Goal: Register for event/course

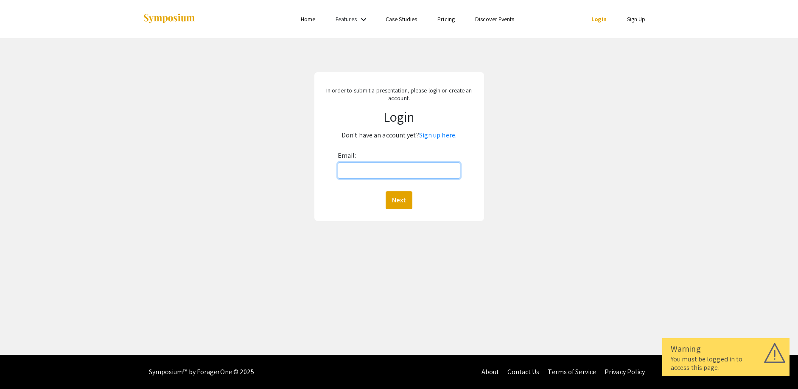
click at [440, 167] on input "Email:" at bounding box center [399, 171] width 123 height 16
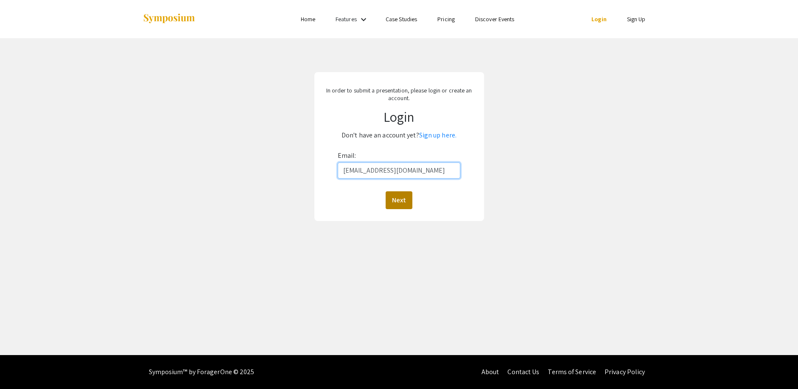
type input "[EMAIL_ADDRESS][DOMAIN_NAME]"
click at [398, 203] on button "Next" at bounding box center [399, 200] width 27 height 18
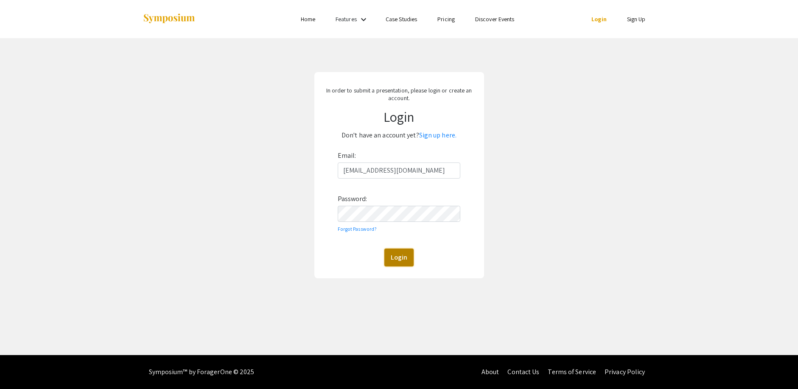
click at [393, 256] on button "Login" at bounding box center [398, 258] width 29 height 18
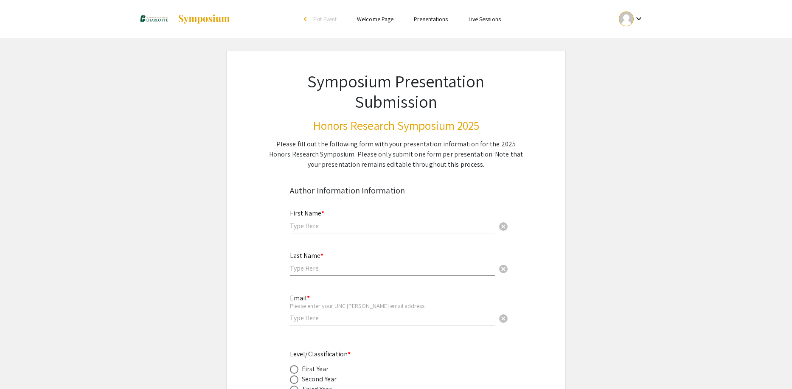
click at [378, 21] on link "Welcome Page" at bounding box center [375, 19] width 36 height 8
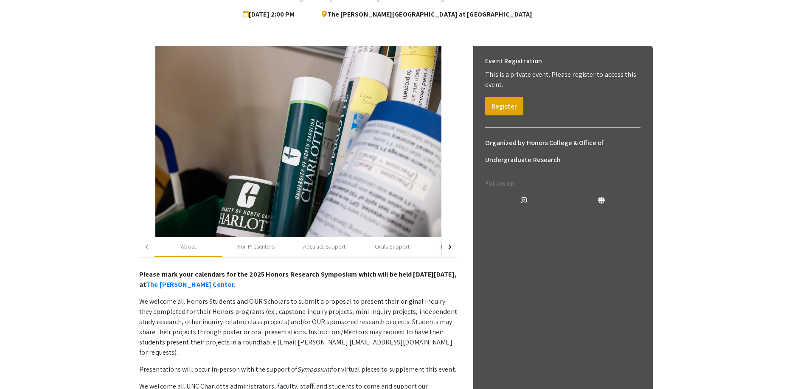
scroll to position [85, 0]
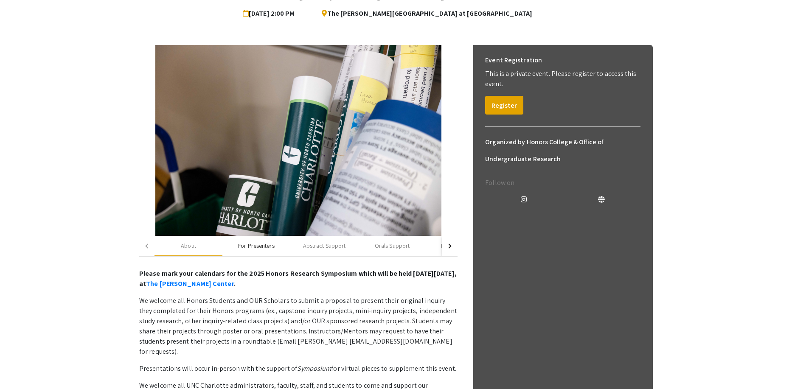
click at [277, 241] on div "For Presenters" at bounding box center [256, 246] width 68 height 20
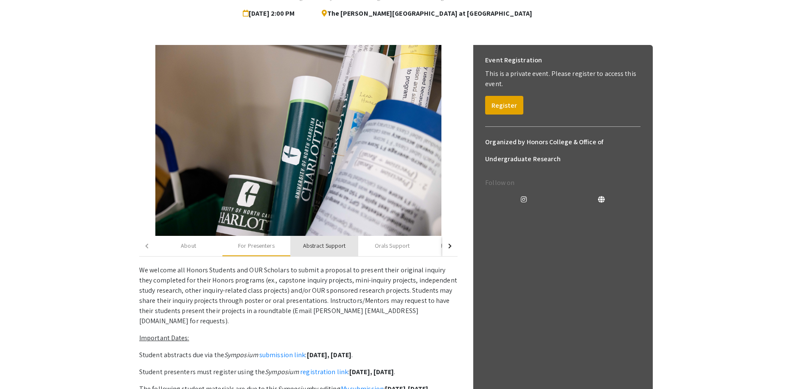
click at [319, 246] on div "Abstract Support" at bounding box center [324, 245] width 43 height 9
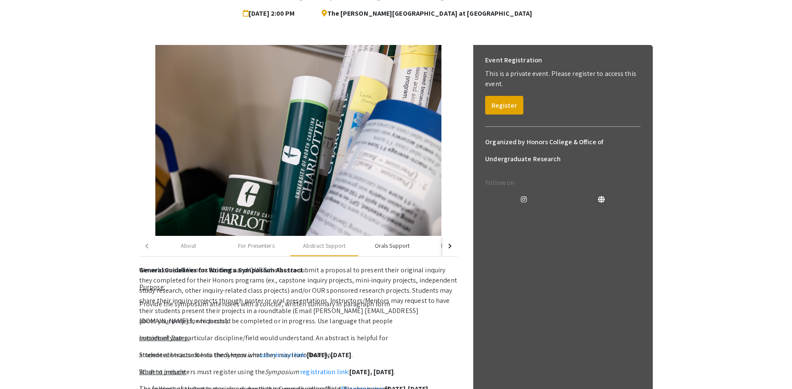
click at [384, 245] on div "Orals Support" at bounding box center [392, 245] width 35 height 9
